Goal: Information Seeking & Learning: Learn about a topic

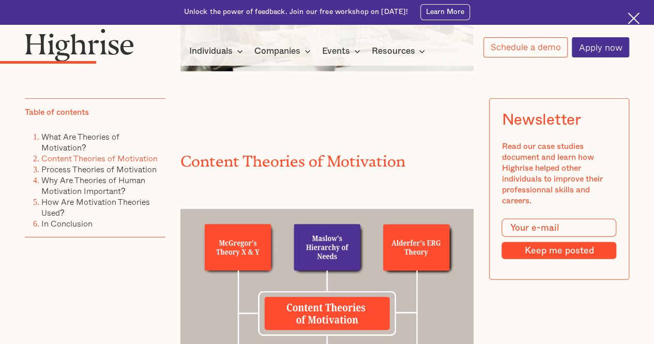
scroll to position [1382, 0]
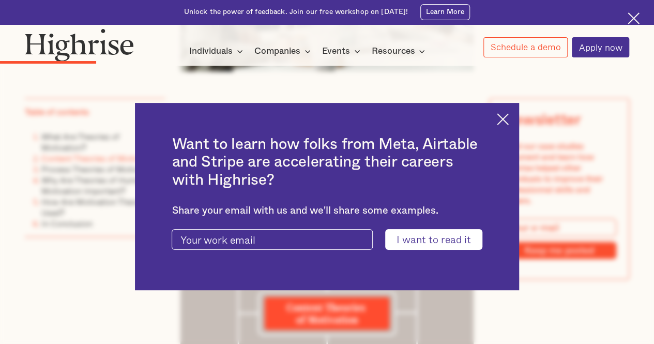
click at [509, 117] on img at bounding box center [503, 119] width 12 height 12
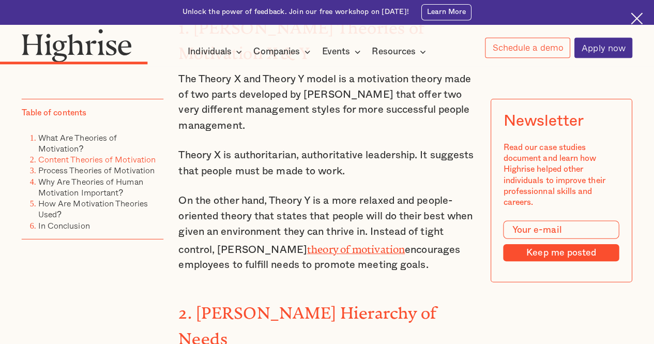
scroll to position [1879, 0]
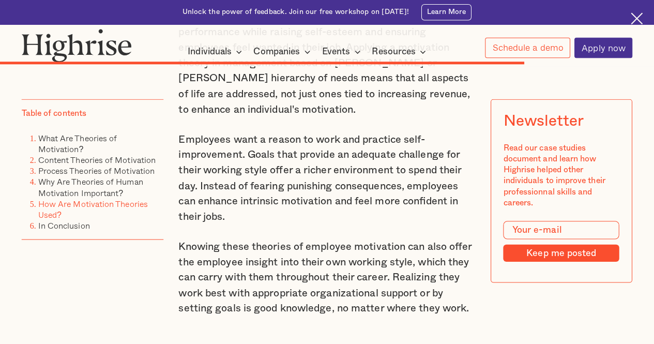
scroll to position [5487, 0]
click at [635, 17] on img at bounding box center [633, 18] width 12 height 12
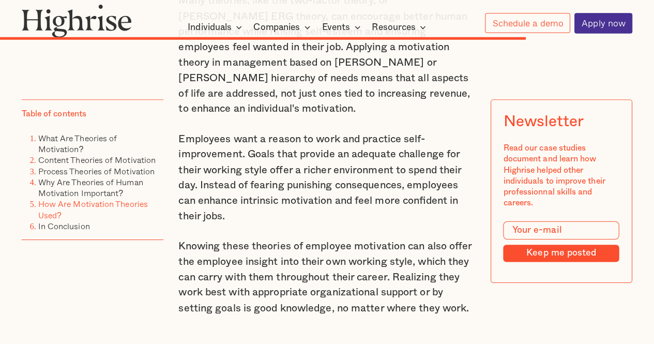
scroll to position [5462, 0]
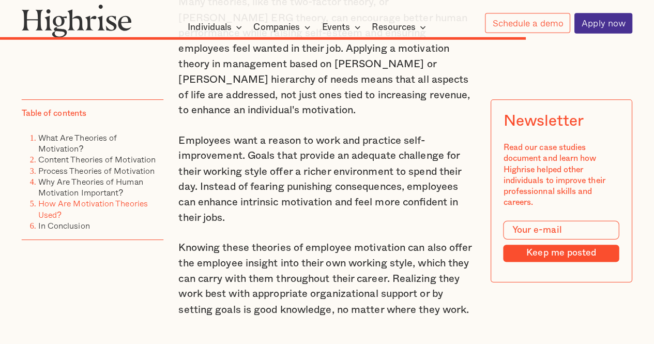
drag, startPoint x: 476, startPoint y: 211, endPoint x: 293, endPoint y: 43, distance: 248.8
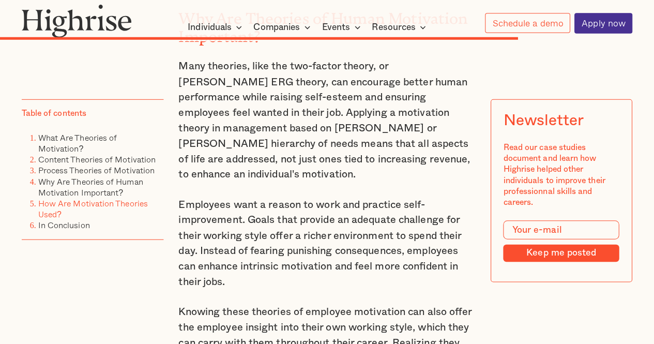
scroll to position [5397, 0]
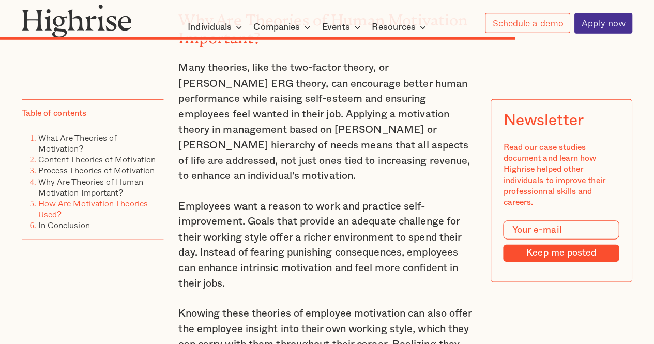
click at [467, 303] on p "Knowing these theories of employee motivation can also offer the employee insig…" at bounding box center [327, 341] width 294 height 76
drag, startPoint x: 474, startPoint y: 299, endPoint x: 436, endPoint y: 279, distance: 43.5
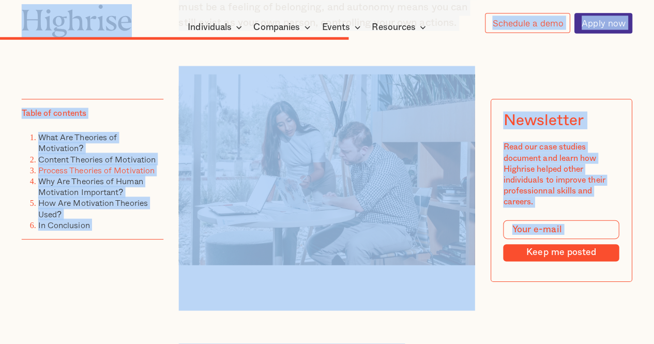
scroll to position [3815, 0]
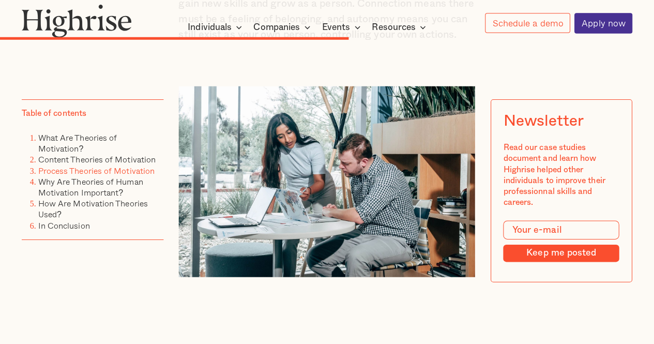
drag, startPoint x: 468, startPoint y: 279, endPoint x: 178, endPoint y: 318, distance: 292.6
copy div "Loremip Dolorsit am Consectetu Adipi elitsed doeiusmo tempor, incidid utlabore …"
